Goal: Information Seeking & Learning: Learn about a topic

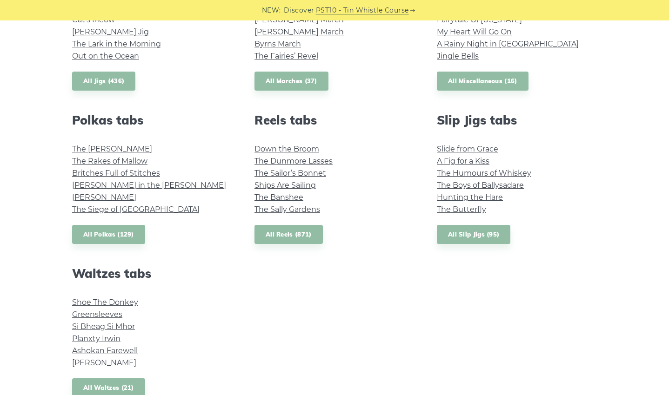
scroll to position [651, 0]
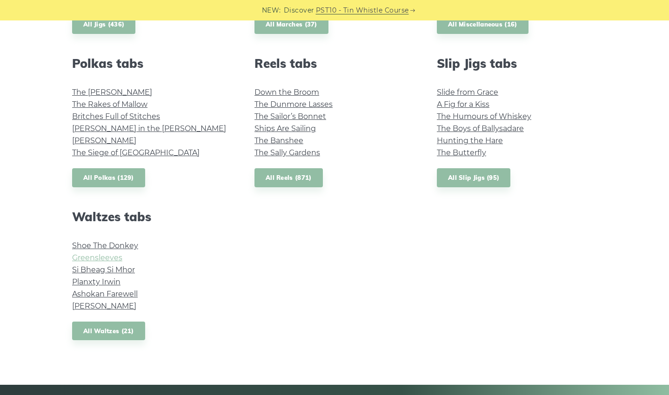
click at [109, 255] on link "Greensleeves" at bounding box center [97, 257] width 50 height 9
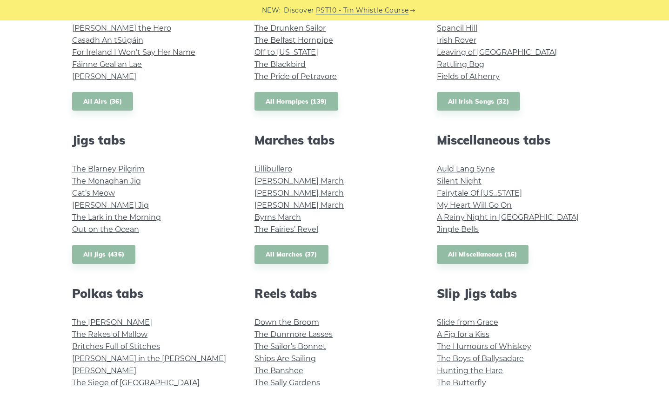
scroll to position [418, 0]
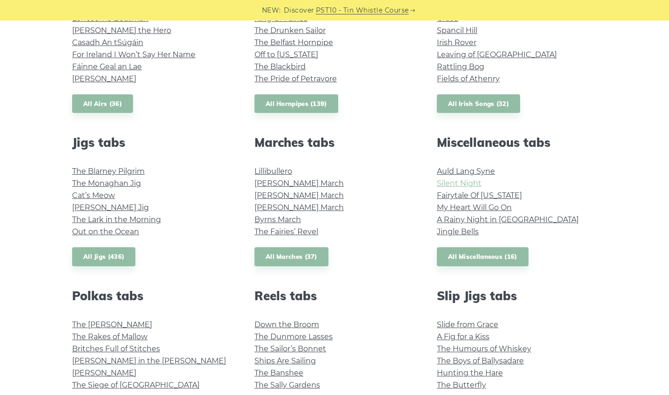
click at [461, 186] on link "Silent Night" at bounding box center [459, 183] width 45 height 9
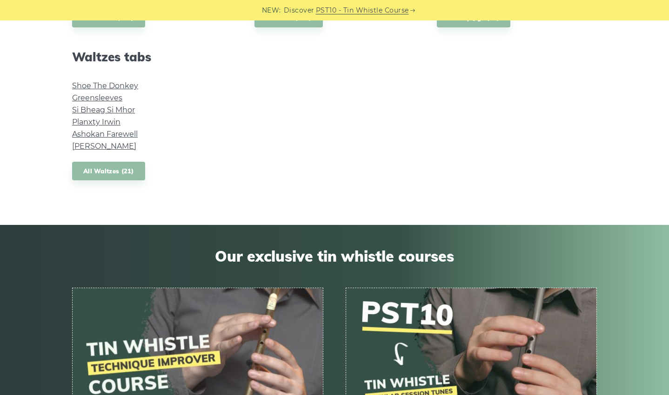
scroll to position [837, 0]
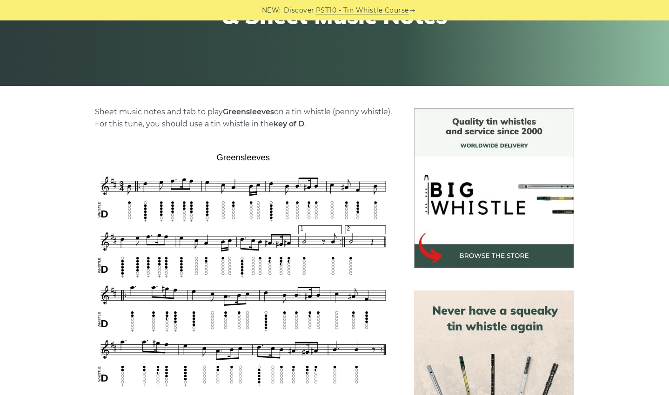
scroll to position [232, 0]
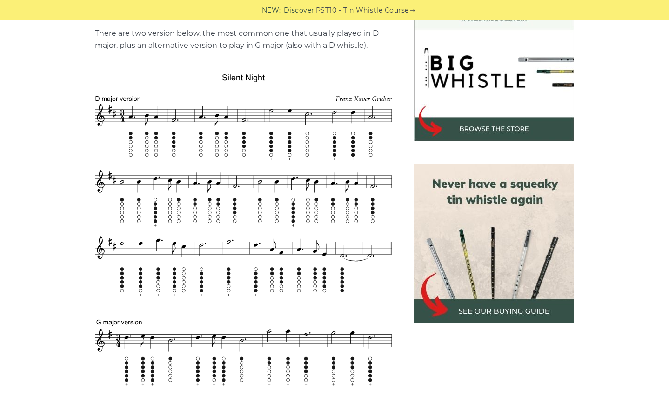
scroll to position [279, 0]
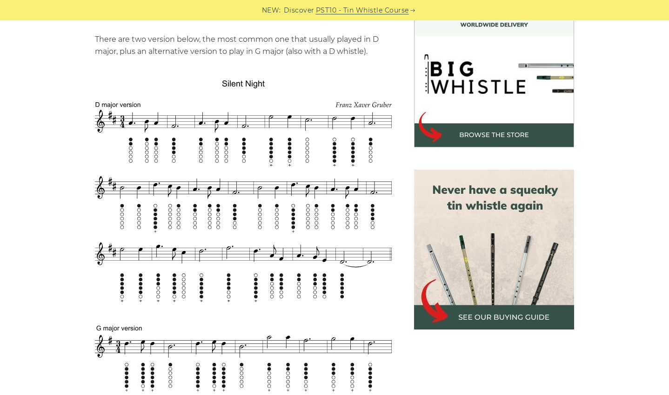
click at [511, 85] on img at bounding box center [494, 67] width 160 height 160
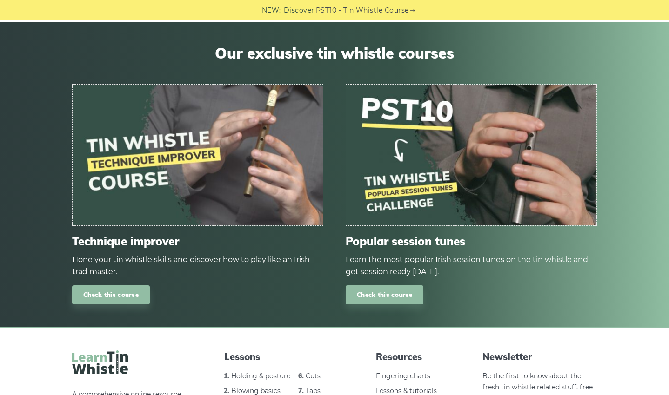
scroll to position [558, 0]
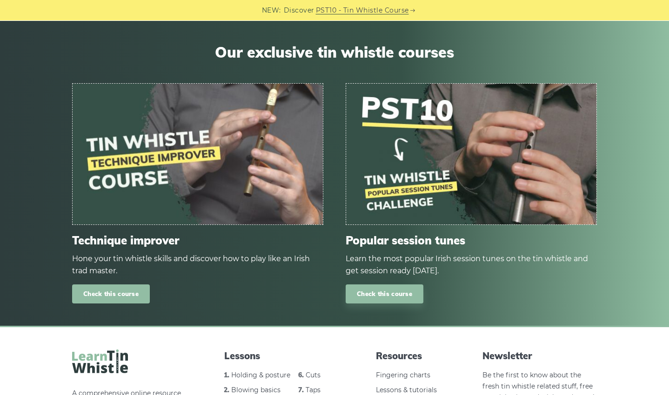
click at [136, 297] on link "Check this course" at bounding box center [111, 294] width 78 height 19
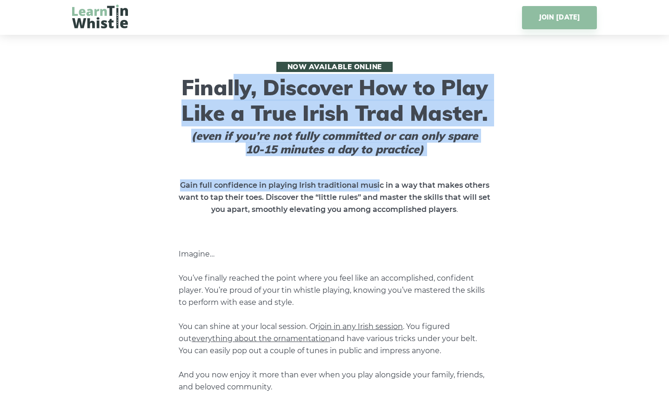
drag, startPoint x: 233, startPoint y: 96, endPoint x: 379, endPoint y: 167, distance: 162.6
click at [379, 167] on div "Now available online Finally, Discover How to Play Like a True Irish Trad Maste…" at bounding box center [334, 252] width 524 height 380
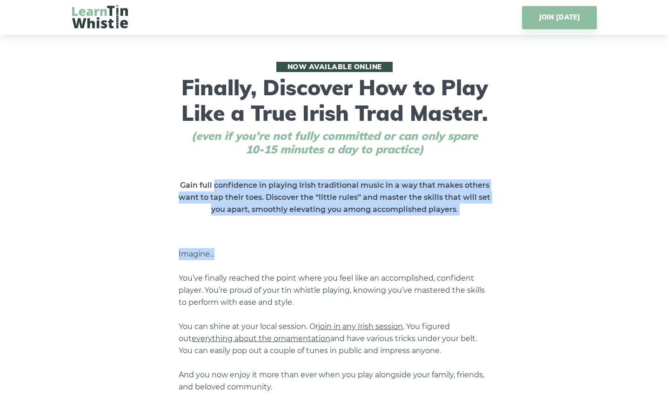
drag, startPoint x: 220, startPoint y: 184, endPoint x: 252, endPoint y: 219, distance: 47.0
click at [252, 219] on div "Now available online Finally, Discover How to Play Like a True Irish Trad Maste…" at bounding box center [334, 252] width 524 height 380
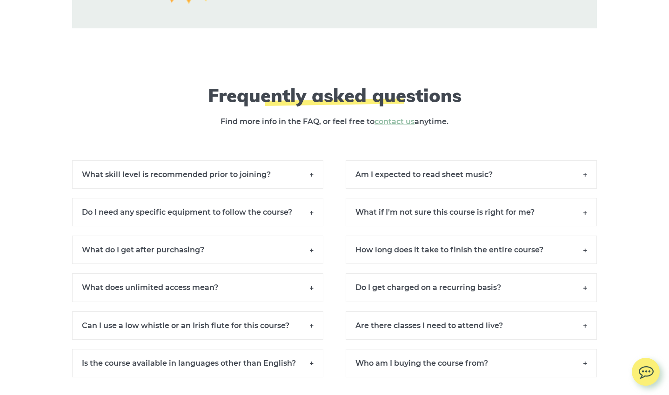
scroll to position [8416, 0]
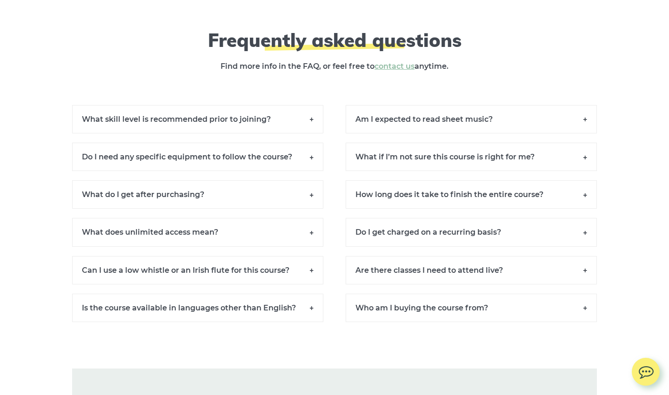
click at [147, 192] on h6 "What do I get after purchasing?" at bounding box center [197, 194] width 251 height 28
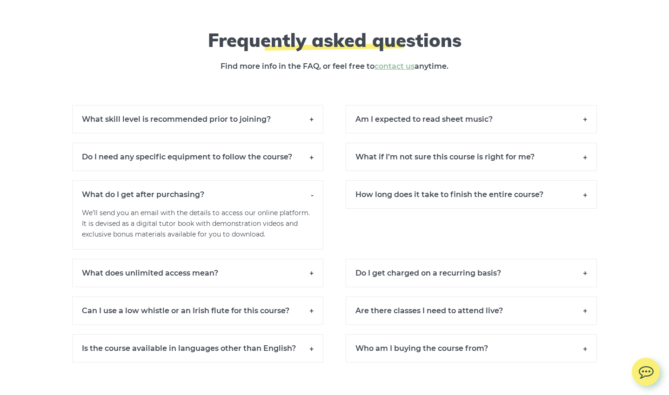
click at [148, 192] on h6 "What do I get after purchasing?" at bounding box center [197, 194] width 251 height 28
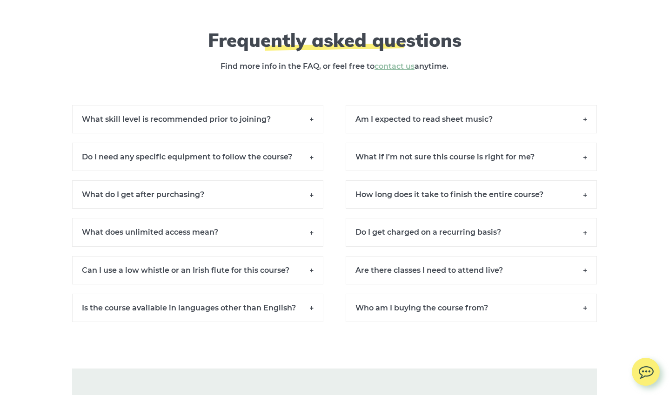
click at [165, 153] on h6 "Do I need any specific equipment to follow the course?" at bounding box center [197, 157] width 251 height 28
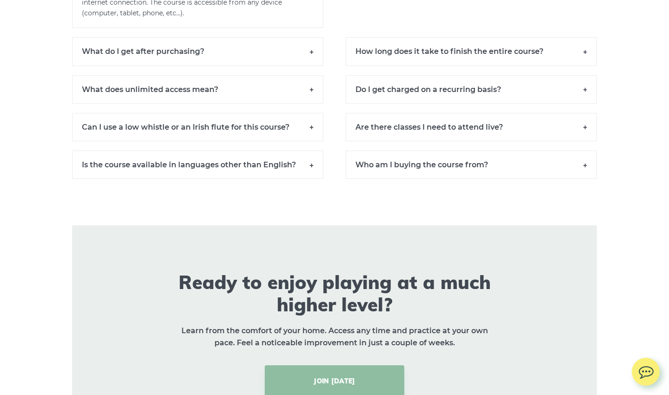
scroll to position [8602, 0]
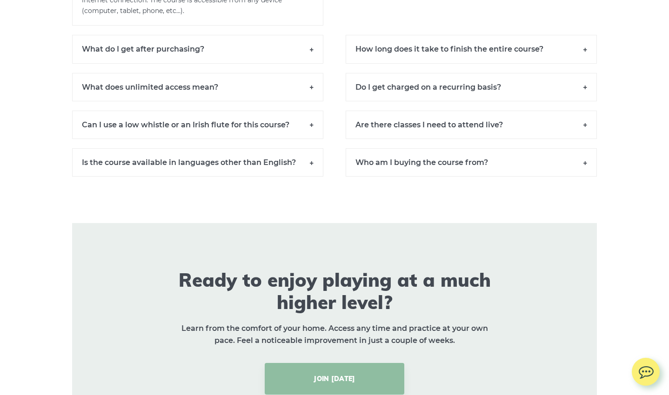
click at [237, 159] on h6 "Is the course available in languages other than English?" at bounding box center [197, 162] width 251 height 28
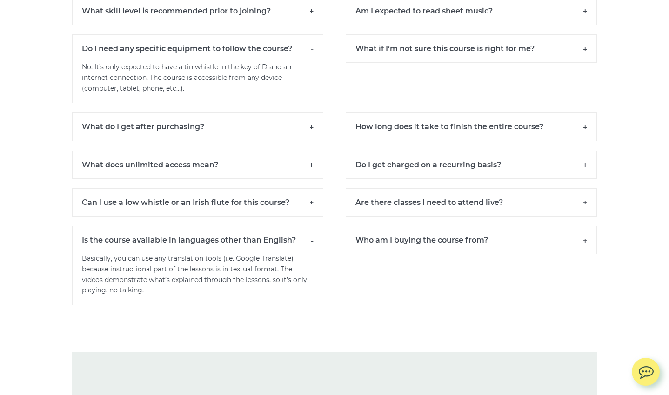
scroll to position [8292, 0]
